Goal: Task Accomplishment & Management: Complete application form

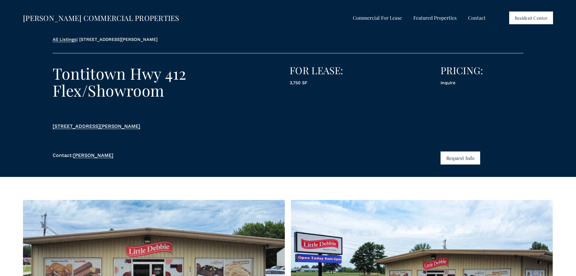
click at [450, 156] on button "Request Info" at bounding box center [461, 157] width 40 height 13
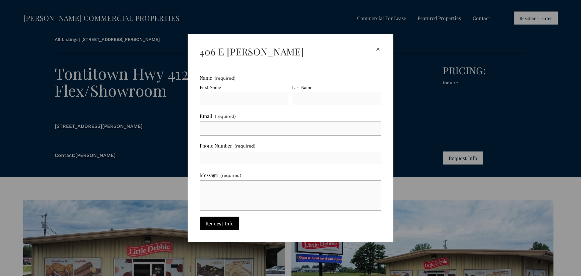
click at [228, 98] on input "First Name" at bounding box center [244, 99] width 89 height 15
type input "Sam"
type input "Douangdara"
type input "shopwithm3@yahoo.com"
type input "4793209990"
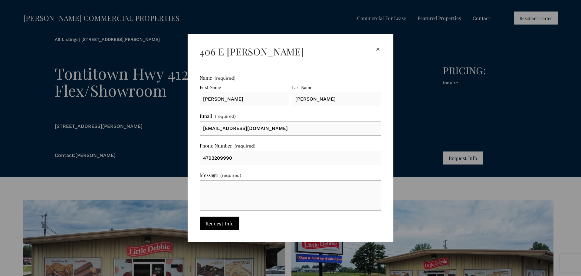
click at [280, 126] on input "shopwithm3@yahoo.com" at bounding box center [291, 128] width 182 height 15
type input "ApplesThaiNeeKitchen@gmail.com"
click at [244, 192] on textarea "Message (required)" at bounding box center [291, 195] width 182 height 30
type textarea "I"
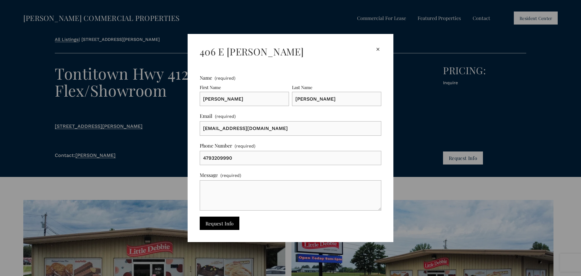
click at [243, 199] on textarea "Message (required)" at bounding box center [291, 195] width 182 height 30
type textarea "C"
type textarea "Could it be a restaurant?"
drag, startPoint x: 378, startPoint y: 49, endPoint x: 382, endPoint y: 32, distance: 17.4
click at [378, 48] on div "×" at bounding box center [378, 49] width 7 height 7
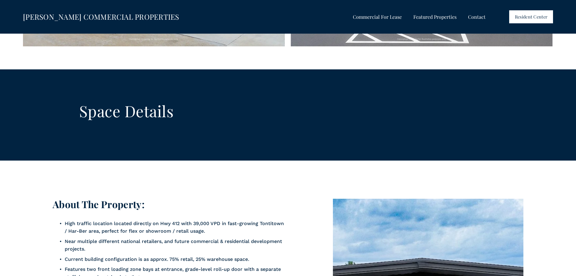
scroll to position [484, 0]
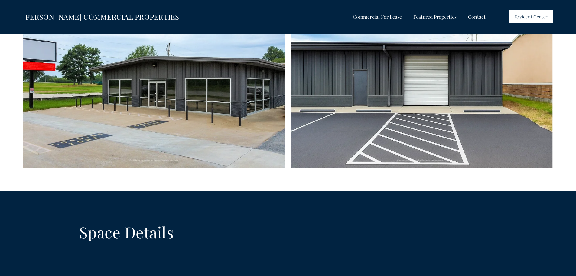
click at [338, 138] on img at bounding box center [422, 93] width 262 height 147
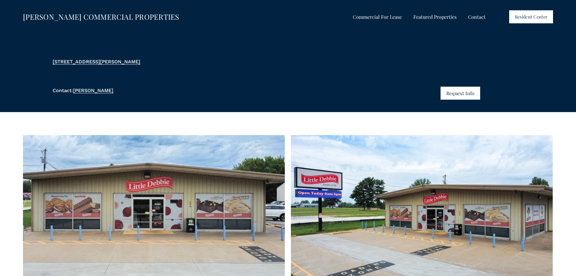
scroll to position [0, 0]
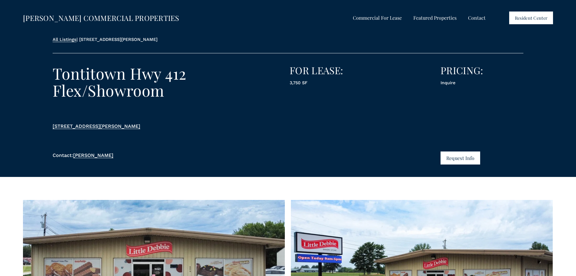
drag, startPoint x: 158, startPoint y: 126, endPoint x: 42, endPoint y: 130, distance: 116.6
click at [42, 130] on div "All Listings | 406 E Henri De Tonti Tontitown Hwy 412 Flex/Showroom 406 E Henri…" at bounding box center [288, 106] width 576 height 140
copy link "[STREET_ADDRESS][PERSON_NAME]"
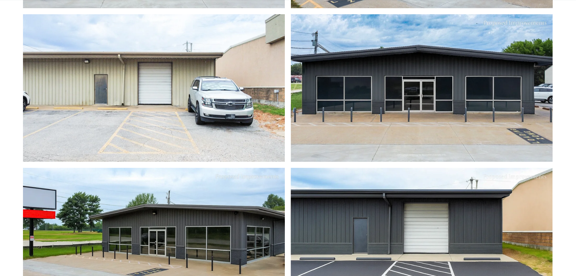
scroll to position [393, 0]
